Goal: Register for event/course

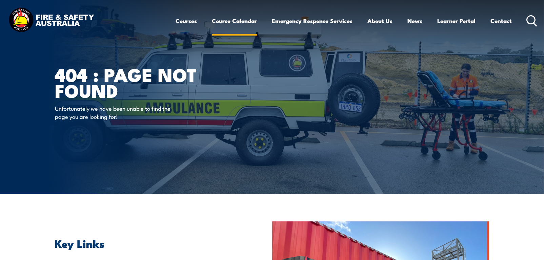
drag, startPoint x: 0, startPoint y: 0, endPoint x: 227, endPoint y: 20, distance: 228.1
click at [227, 20] on link "Course Calendar" at bounding box center [234, 21] width 45 height 18
click at [219, 20] on link "Course Calendar" at bounding box center [234, 21] width 45 height 18
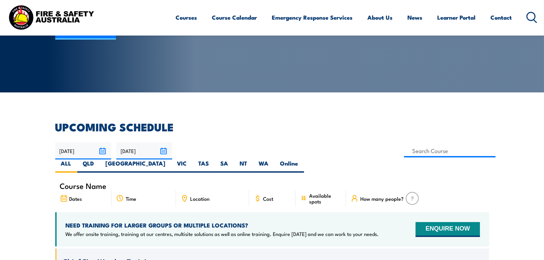
scroll to position [169, 0]
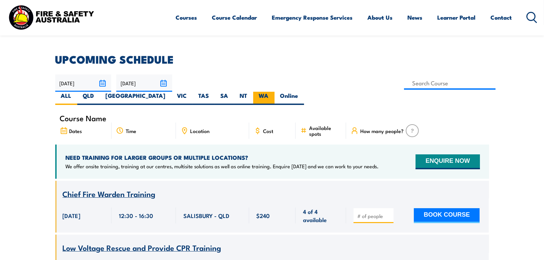
click at [274, 92] on label "WA" at bounding box center [263, 98] width 21 height 13
click at [273, 92] on input "WA" at bounding box center [271, 94] width 4 height 4
radio input "true"
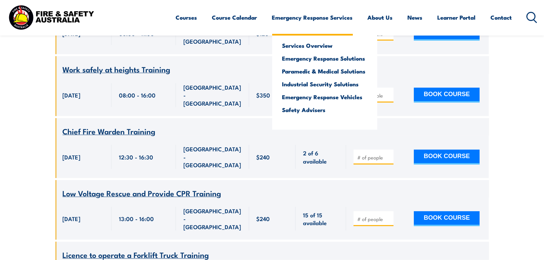
scroll to position [664, 0]
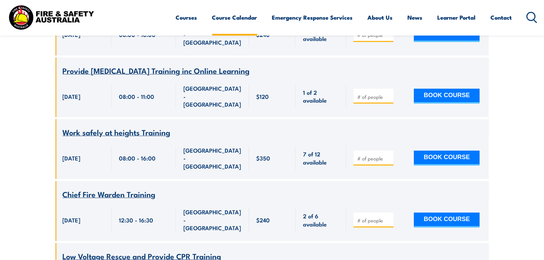
click at [221, 17] on link "Course Calendar" at bounding box center [234, 17] width 45 height 18
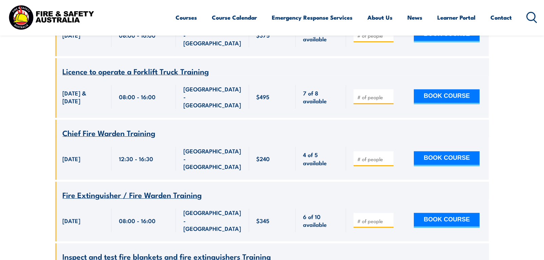
scroll to position [1036, 0]
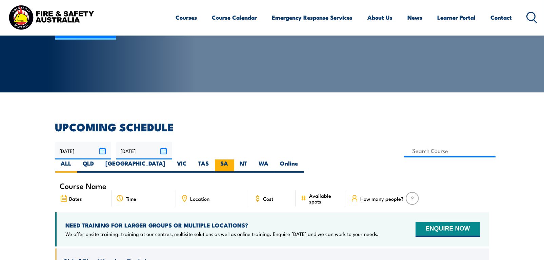
click at [234, 160] on label "SA" at bounding box center [224, 166] width 19 height 13
click at [233, 160] on input "SA" at bounding box center [230, 162] width 4 height 4
radio input "true"
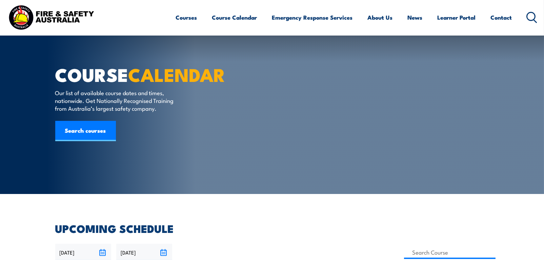
scroll to position [84, 0]
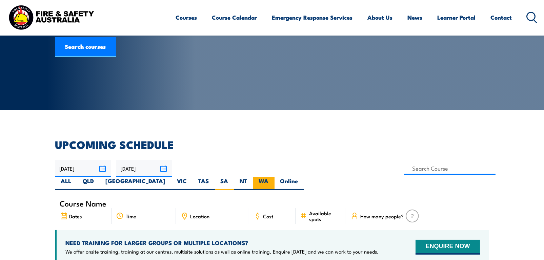
click at [274, 177] on label "WA" at bounding box center [263, 183] width 21 height 13
click at [273, 177] on input "WA" at bounding box center [271, 179] width 4 height 4
radio input "true"
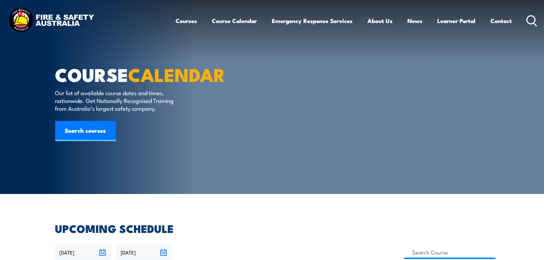
click at [302, 260] on input "Online" at bounding box center [300, 263] width 4 height 4
radio input "true"
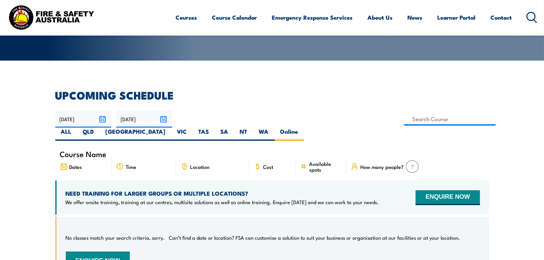
scroll to position [122, 0]
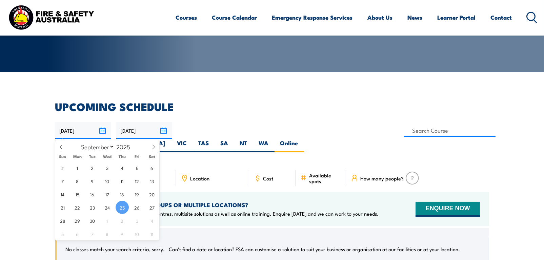
click at [103, 130] on input "[DATE]" at bounding box center [83, 130] width 56 height 17
click at [154, 148] on icon at bounding box center [153, 147] width 5 height 5
select select "9"
click at [106, 169] on span "1" at bounding box center [107, 167] width 13 height 13
type input "[DATE]"
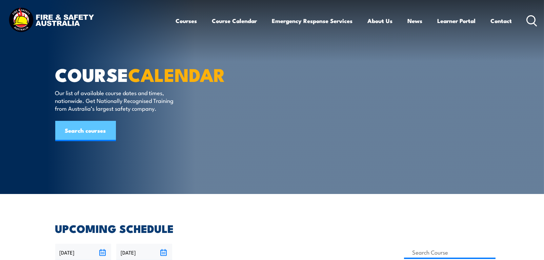
click at [95, 141] on link "Search courses" at bounding box center [85, 131] width 61 height 20
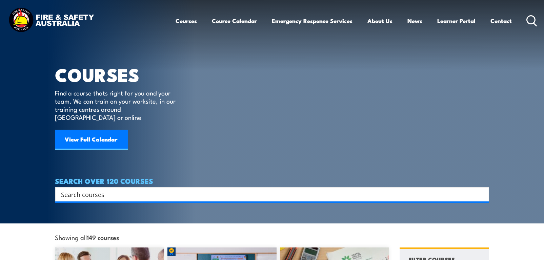
click at [108, 189] on input "Search input" at bounding box center [267, 194] width 413 height 10
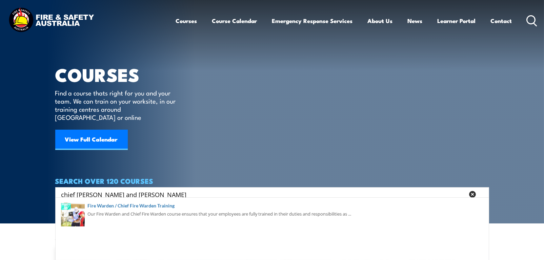
type input "chief [PERSON_NAME] and [PERSON_NAME]"
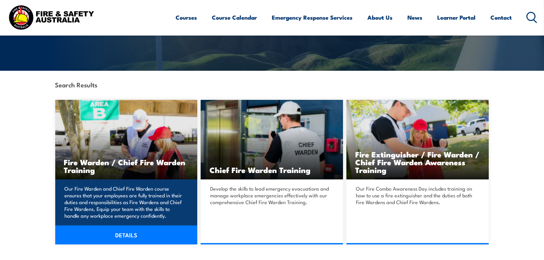
scroll to position [135, 0]
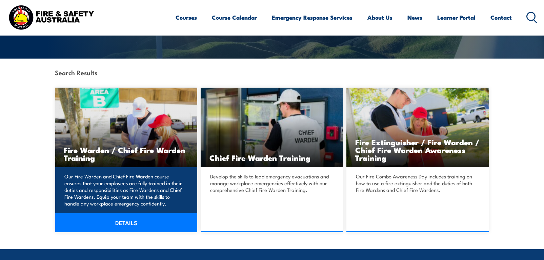
click at [122, 224] on link "DETAILS" at bounding box center [126, 222] width 142 height 19
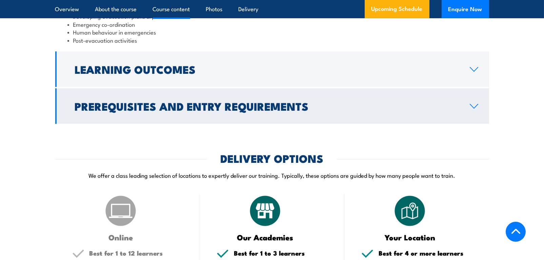
scroll to position [779, 0]
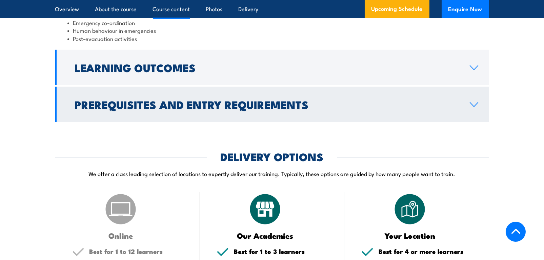
click at [255, 109] on h2 "Prerequisites and Entry Requirements" at bounding box center [267, 104] width 384 height 9
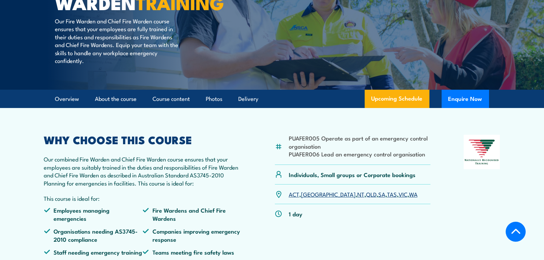
scroll to position [0, 0]
